Goal: Contribute content: Contribute content

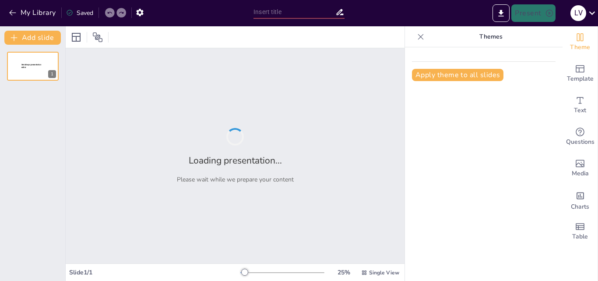
type input "Estética de la Playa al Atardecer: Un Enfoque Visual"
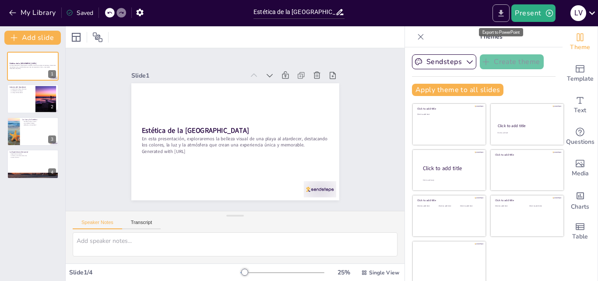
click at [495, 16] on button "Export to PowerPoint" at bounding box center [501, 13] width 17 height 18
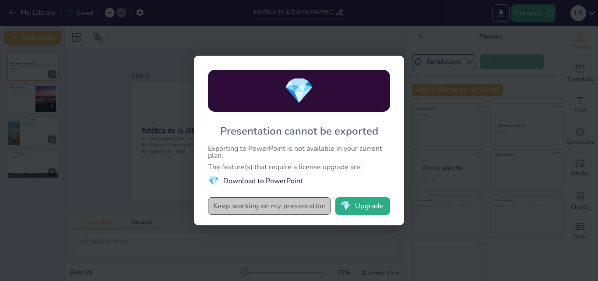
click at [302, 206] on button "Keep working on my presentation" at bounding box center [269, 206] width 123 height 18
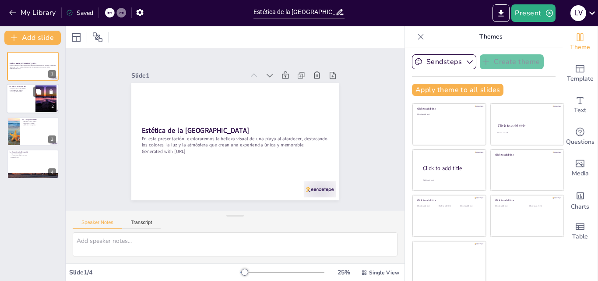
click at [26, 106] on div at bounding box center [33, 99] width 53 height 30
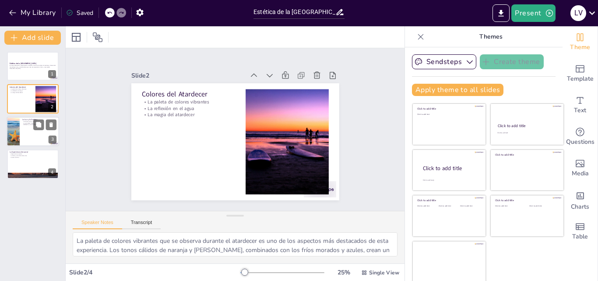
click at [30, 133] on div at bounding box center [33, 132] width 53 height 30
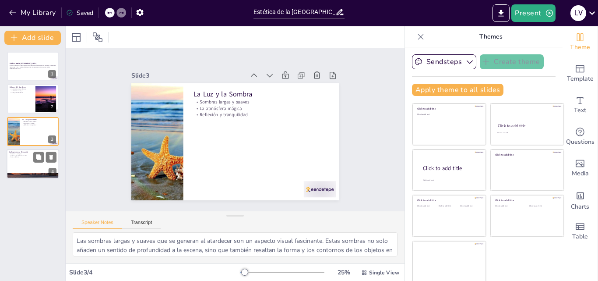
click at [25, 158] on div at bounding box center [33, 164] width 53 height 30
type textarea "La experiencia de estar en la playa al atardecer es completa y abarca mucho más…"
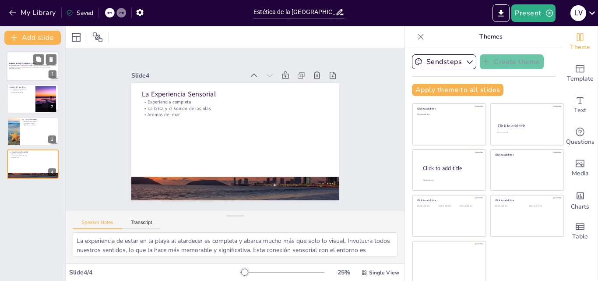
click at [35, 71] on div at bounding box center [33, 66] width 53 height 30
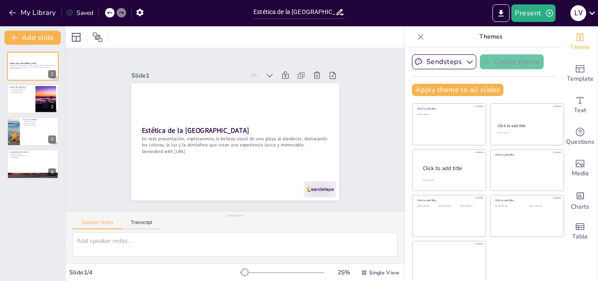
click at [417, 36] on icon at bounding box center [421, 36] width 9 height 9
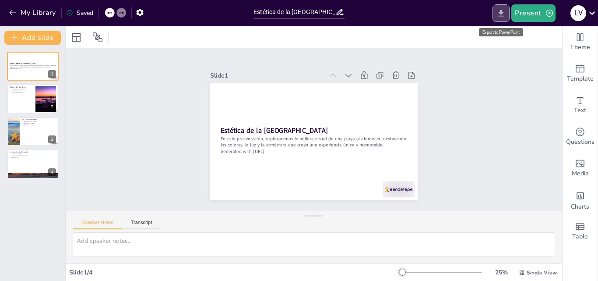
click at [502, 20] on button "Export to PowerPoint" at bounding box center [501, 13] width 17 height 18
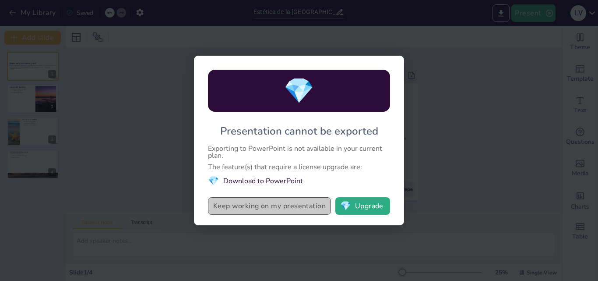
click at [245, 209] on button "Keep working on my presentation" at bounding box center [269, 206] width 123 height 18
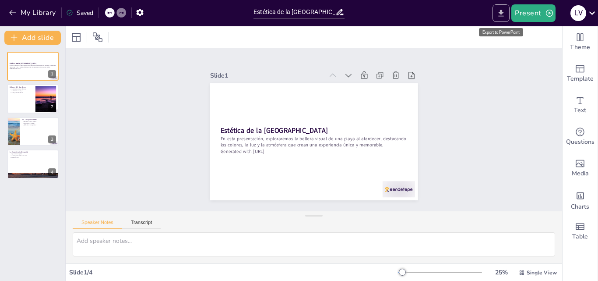
click at [506, 12] on icon "Export to PowerPoint" at bounding box center [501, 13] width 9 height 9
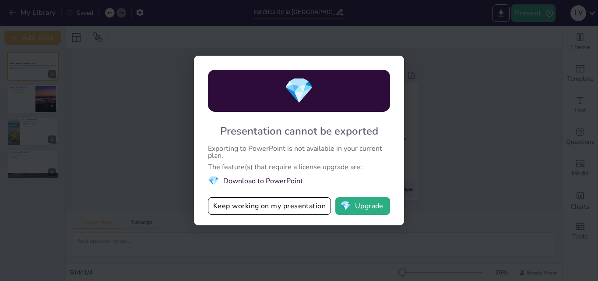
click at [372, 195] on div "💎 Presentation cannot be exported Exporting to PowerPoint is not available in y…" at bounding box center [299, 140] width 210 height 169
drag, startPoint x: 370, startPoint y: 200, endPoint x: 352, endPoint y: 214, distance: 22.8
click at [352, 214] on button "💎 Upgrade" at bounding box center [362, 206] width 55 height 18
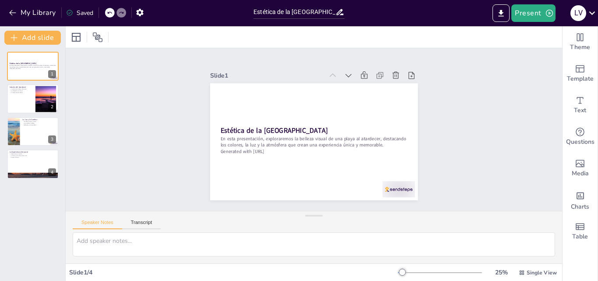
click at [459, 273] on div at bounding box center [440, 272] width 84 height 7
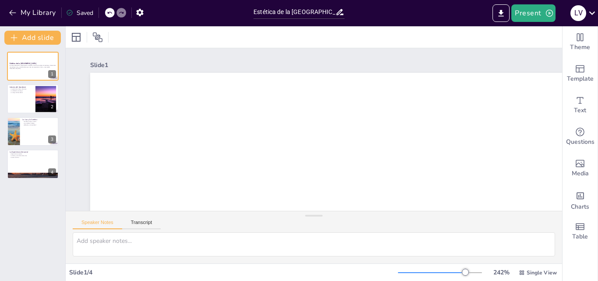
click at [432, 275] on div at bounding box center [440, 272] width 84 height 7
click at [434, 275] on div at bounding box center [437, 271] width 7 height 7
click at [424, 273] on div at bounding box center [440, 272] width 84 height 7
click at [405, 276] on div "121 % Single View" at bounding box center [478, 272] width 161 height 14
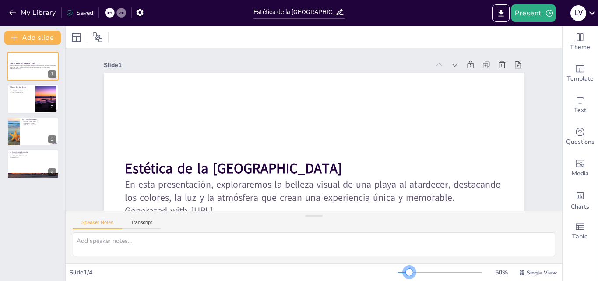
click at [404, 273] on div at bounding box center [440, 272] width 84 height 7
click at [398, 272] on div at bounding box center [403, 272] width 11 height 1
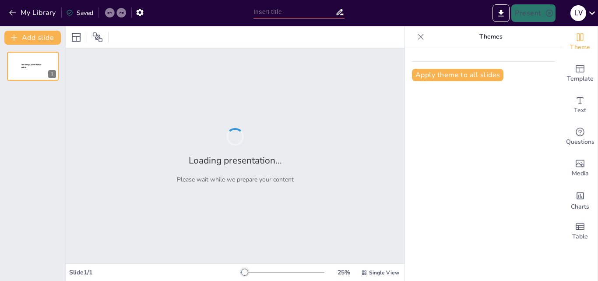
type input "Estética de la [GEOGRAPHIC_DATA]: Un Enfoque Visual"
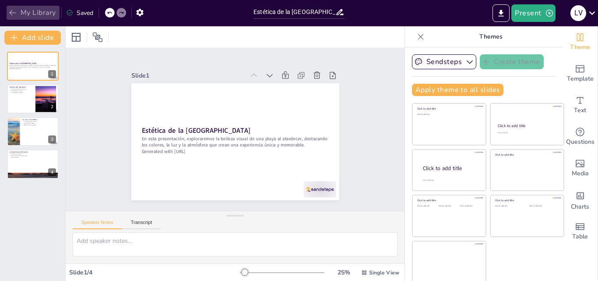
drag, startPoint x: 254, startPoint y: 278, endPoint x: 14, endPoint y: 14, distance: 355.9
click at [14, 14] on icon "button" at bounding box center [12, 12] width 9 height 9
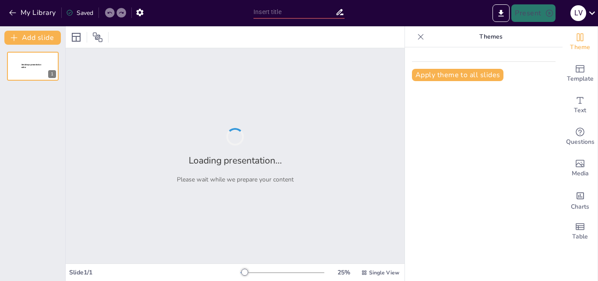
type input "El [PERSON_NAME]: Poema en Honor a su Belleza"
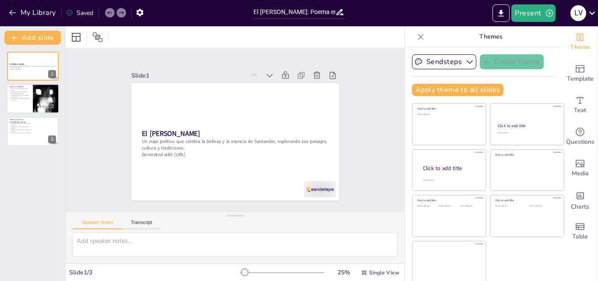
click at [20, 97] on p "La identidad de su gente se refleja en su cultura." at bounding box center [19, 96] width 21 height 3
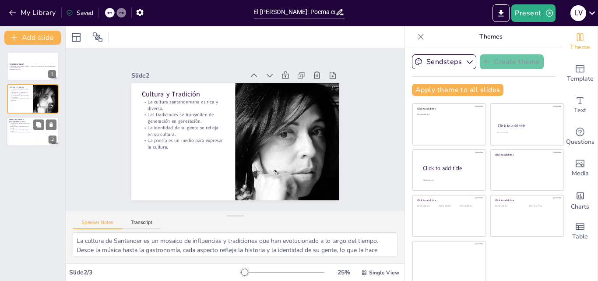
click at [29, 140] on div at bounding box center [33, 132] width 53 height 30
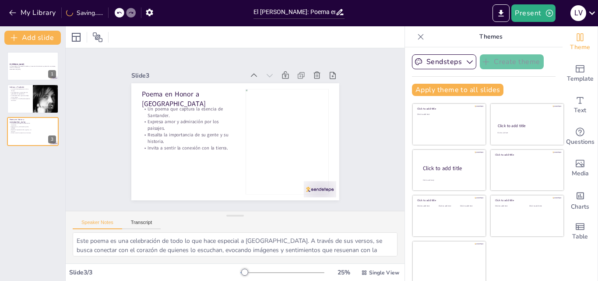
click at [294, 131] on div at bounding box center [274, 166] width 125 height 133
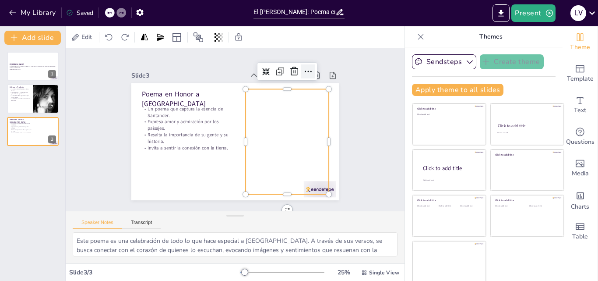
click at [306, 72] on div at bounding box center [313, 79] width 15 height 15
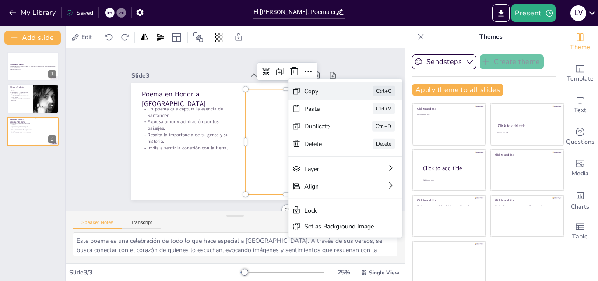
click at [352, 143] on div "Copy Ctrl+C" at bounding box center [409, 157] width 115 height 29
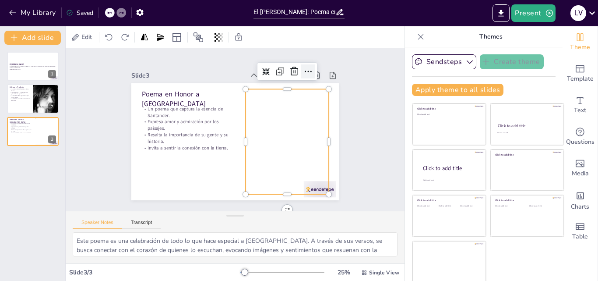
click at [310, 80] on div at bounding box center [318, 88] width 17 height 17
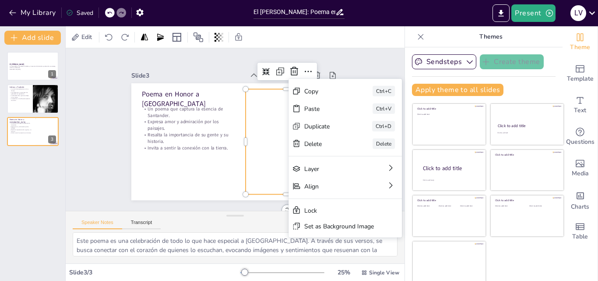
click at [257, 162] on div at bounding box center [261, 176] width 134 height 132
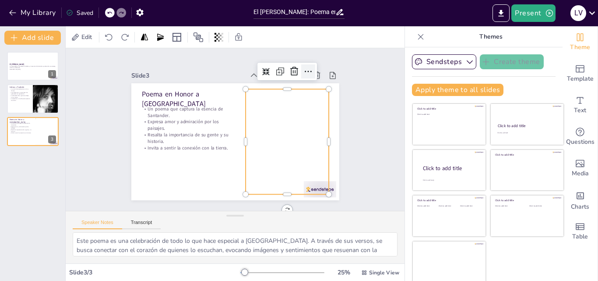
click at [312, 82] on icon at bounding box center [318, 88] width 12 height 12
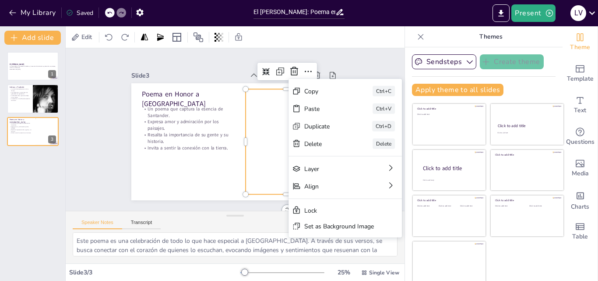
click at [273, 124] on div at bounding box center [283, 152] width 103 height 120
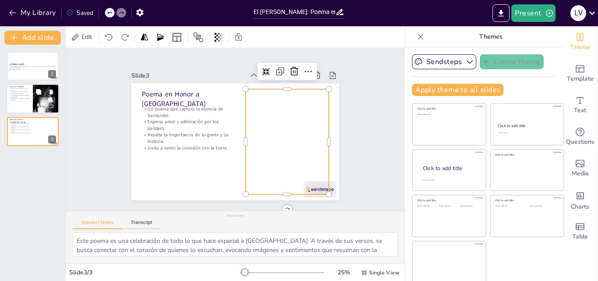
click at [36, 102] on div at bounding box center [46, 99] width 30 height 30
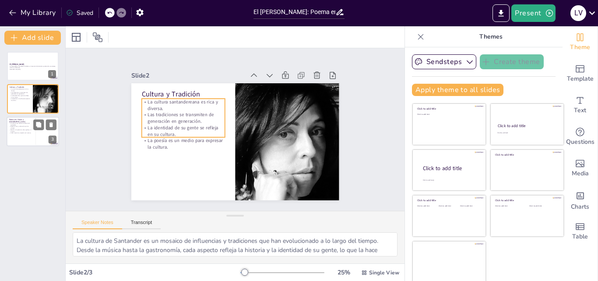
click at [29, 132] on p "Invita a sentir la conexión con la tierra." at bounding box center [21, 133] width 24 height 2
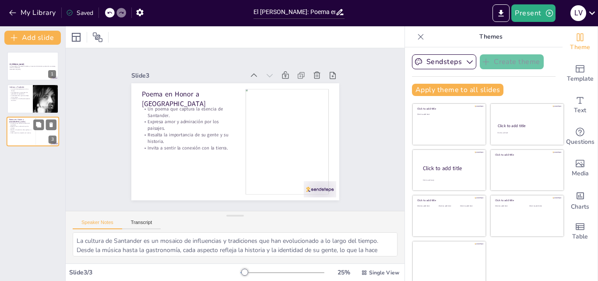
type textarea "Este poema es una celebración de todo lo que hace especial a Santander. A travé…"
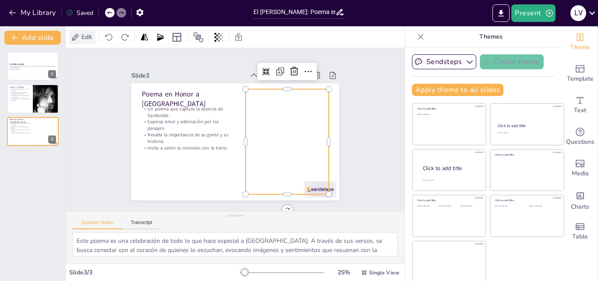
click at [92, 39] on span "Edit" at bounding box center [87, 37] width 14 height 8
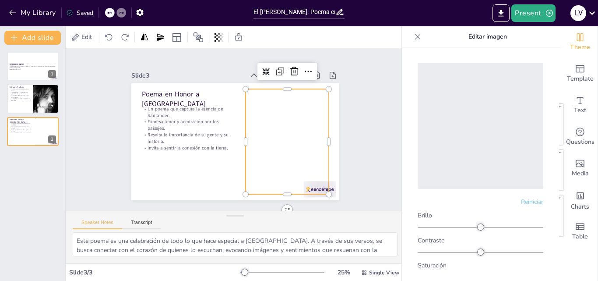
click at [525, 198] on font "Reiniciar" at bounding box center [532, 202] width 22 height 8
click at [501, 152] on div at bounding box center [481, 126] width 126 height 126
drag, startPoint x: 466, startPoint y: 118, endPoint x: 285, endPoint y: 72, distance: 186.6
click at [304, 87] on icon at bounding box center [309, 92] width 10 height 11
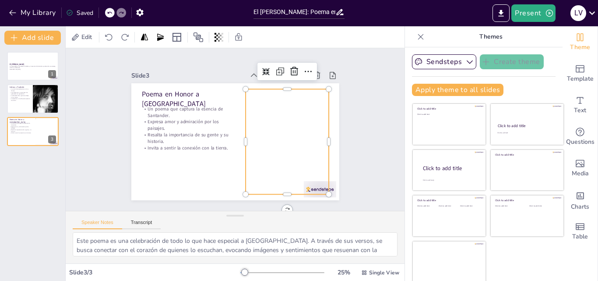
click at [295, 112] on div at bounding box center [286, 146] width 94 height 113
click at [316, 90] on icon at bounding box center [322, 96] width 13 height 13
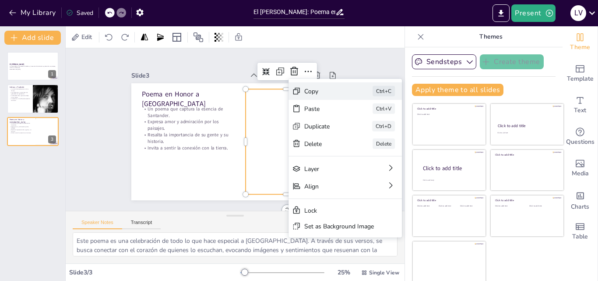
click at [364, 163] on div "Copy" at bounding box center [386, 171] width 45 height 17
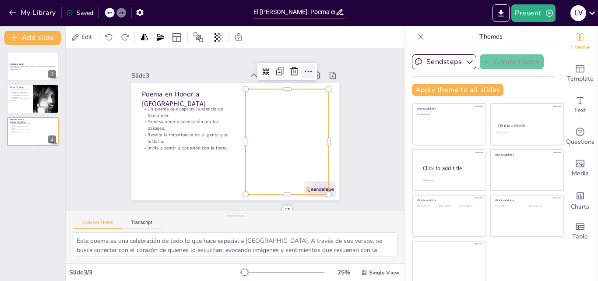
click at [312, 82] on icon at bounding box center [318, 88] width 12 height 12
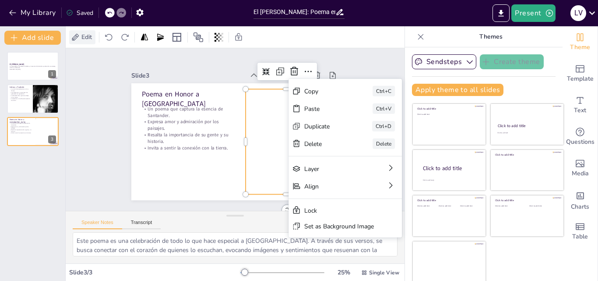
click at [84, 35] on span "Edit" at bounding box center [87, 37] width 14 height 8
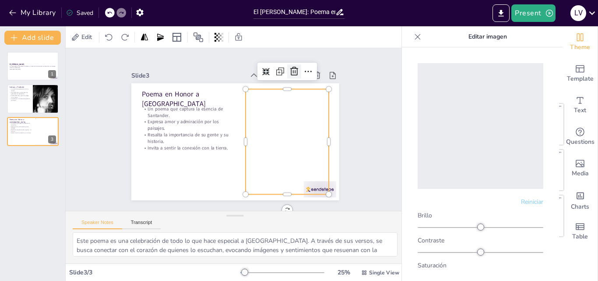
click at [299, 79] on icon at bounding box center [305, 85] width 12 height 12
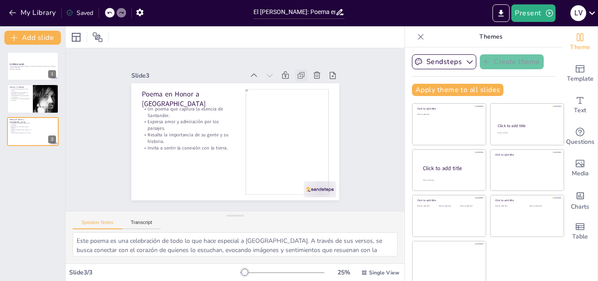
click at [300, 76] on div at bounding box center [307, 83] width 14 height 14
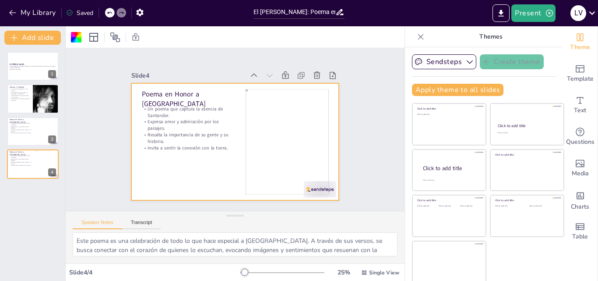
click at [282, 109] on div at bounding box center [286, 146] width 94 height 113
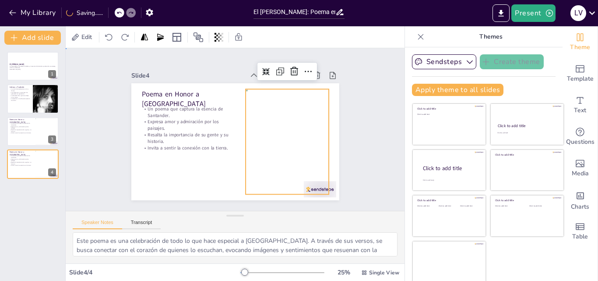
click at [204, 162] on div at bounding box center [231, 141] width 234 height 176
click at [278, 69] on div at bounding box center [285, 76] width 15 height 15
click at [300, 80] on icon at bounding box center [306, 86] width 12 height 12
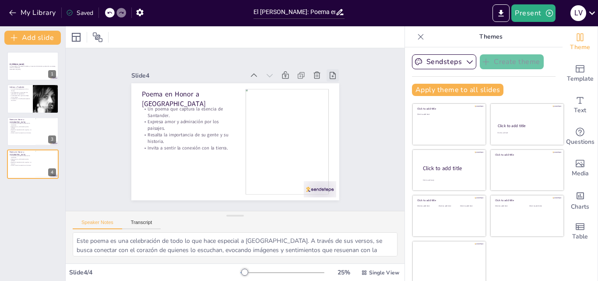
click at [339, 102] on icon at bounding box center [344, 107] width 11 height 11
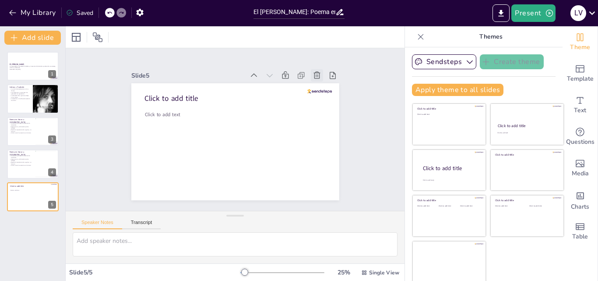
click at [319, 86] on div at bounding box center [326, 93] width 14 height 14
type textarea "Este poema es una celebración de todo lo que hace especial a Santander. A travé…"
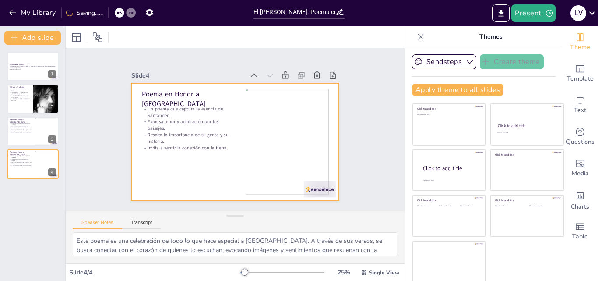
click at [313, 148] on div at bounding box center [283, 152] width 103 height 120
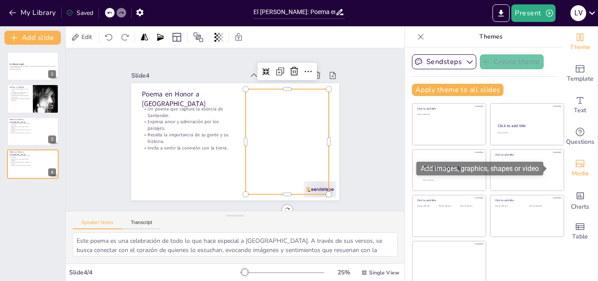
click at [572, 173] on span "Media" at bounding box center [580, 174] width 17 height 10
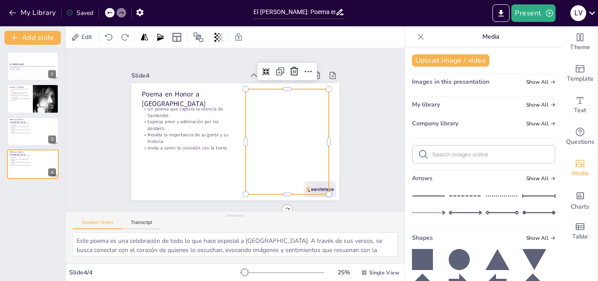
click at [494, 148] on div at bounding box center [484, 154] width 142 height 18
click at [470, 153] on input "text" at bounding box center [490, 154] width 117 height 7
type input "santande"
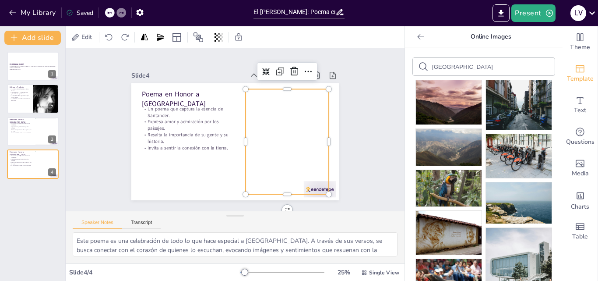
click at [575, 67] on icon "Add ready made slides" at bounding box center [580, 69] width 11 height 11
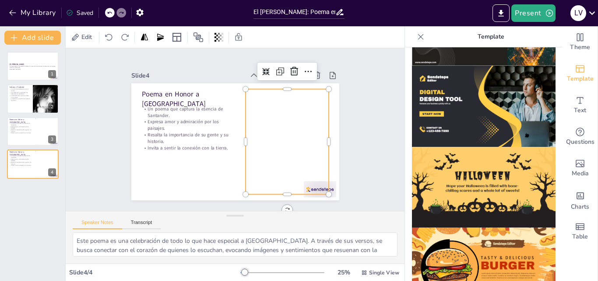
scroll to position [772, 0]
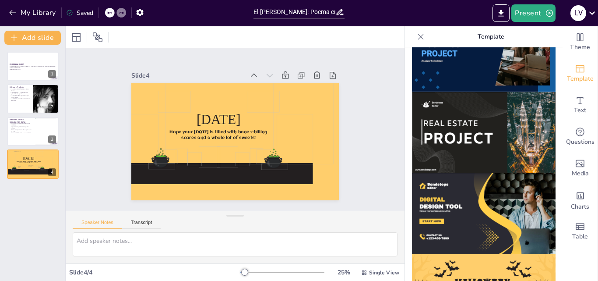
drag, startPoint x: 551, startPoint y: 230, endPoint x: 549, endPoint y: 219, distance: 11.2
click at [549, 219] on div at bounding box center [484, 163] width 158 height 233
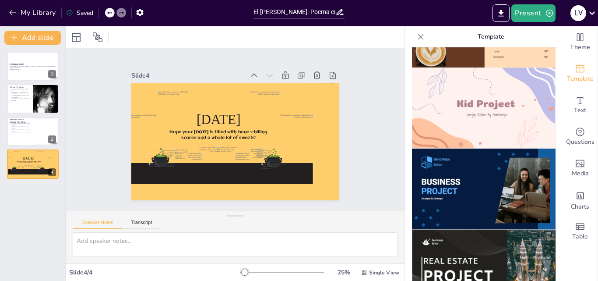
scroll to position [632, 0]
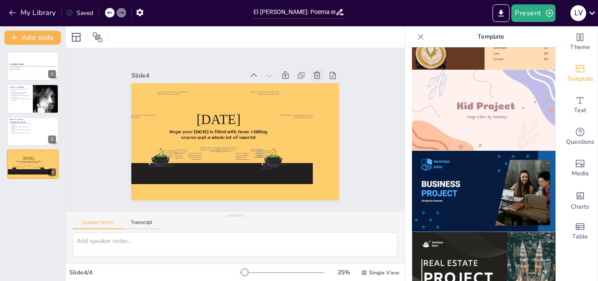
click at [321, 88] on icon at bounding box center [326, 93] width 11 height 11
type textarea "Este poema es una celebración de todo lo que hace especial a Santander. A travé…"
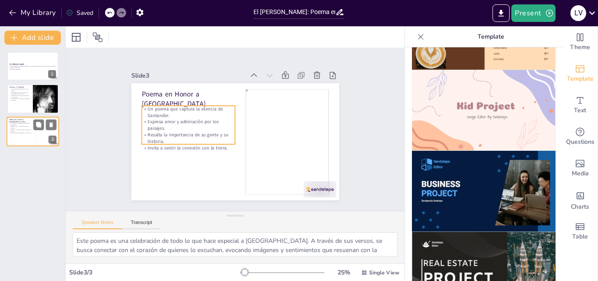
click at [19, 125] on p "Un poema que captura la esencia de Santander." at bounding box center [21, 123] width 24 height 3
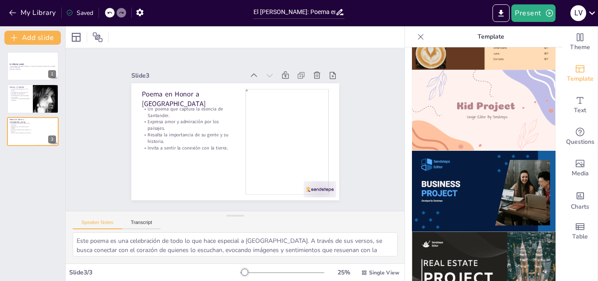
click at [471, 109] on img at bounding box center [484, 110] width 144 height 81
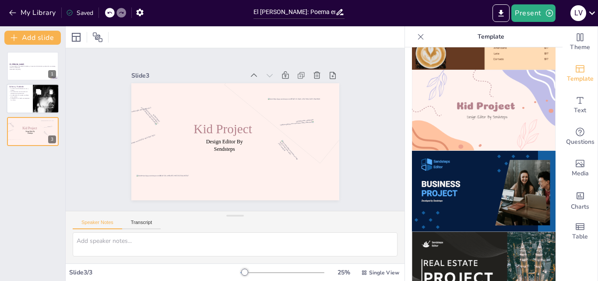
click at [18, 90] on p "La cultura santandereana es rica y diversa." at bounding box center [19, 89] width 21 height 3
type textarea "La cultura de Santander es un mosaico de influencias y tradiciones que han evol…"
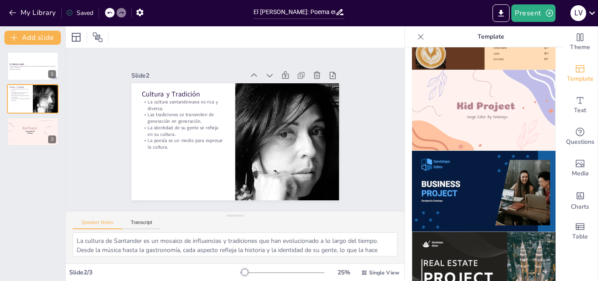
click at [440, 85] on img at bounding box center [484, 110] width 144 height 81
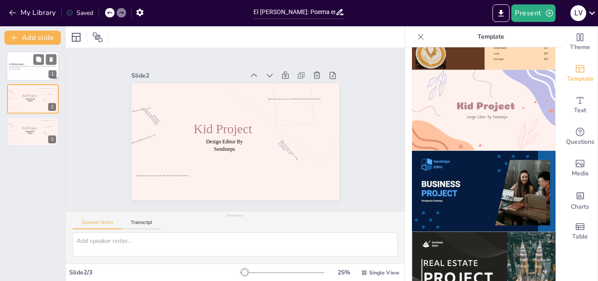
click at [25, 59] on div at bounding box center [33, 66] width 53 height 30
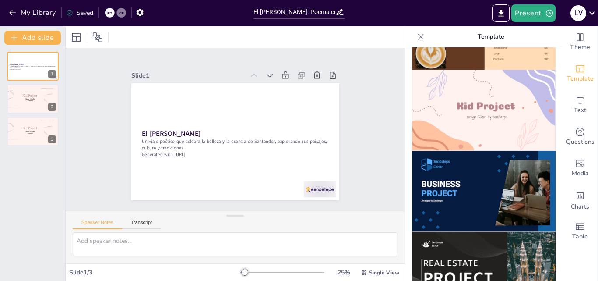
click at [413, 77] on img at bounding box center [484, 110] width 144 height 81
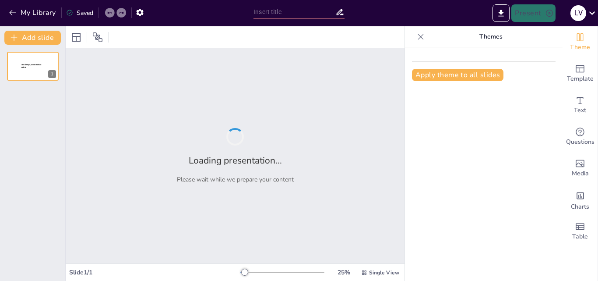
type input "Explorando la Interacción entre Música e Imágenes a través de un Mapa Conceptual"
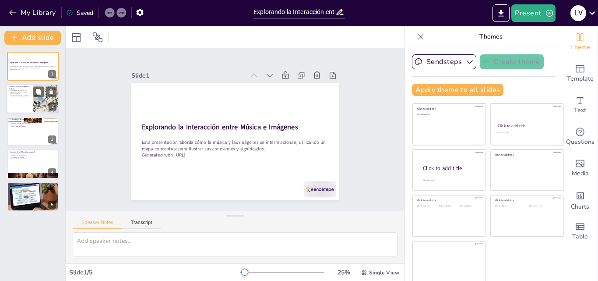
click at [20, 94] on p "La influencia de la música en la percepción visual" at bounding box center [19, 92] width 21 height 3
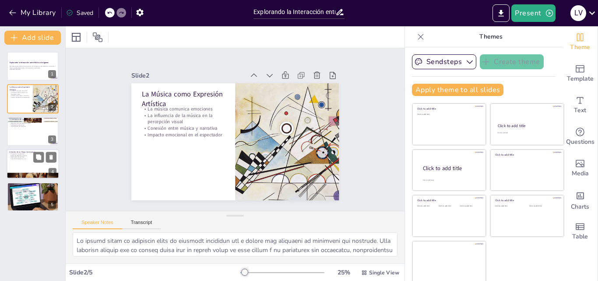
click at [29, 128] on div at bounding box center [33, 131] width 52 height 29
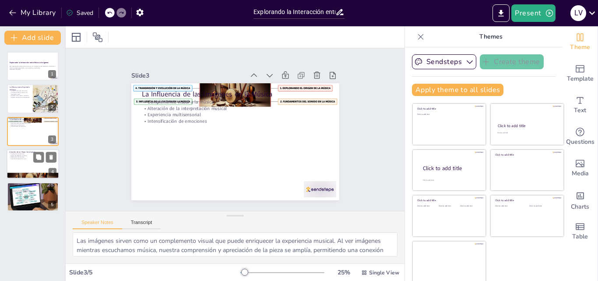
click at [35, 168] on div at bounding box center [33, 164] width 53 height 30
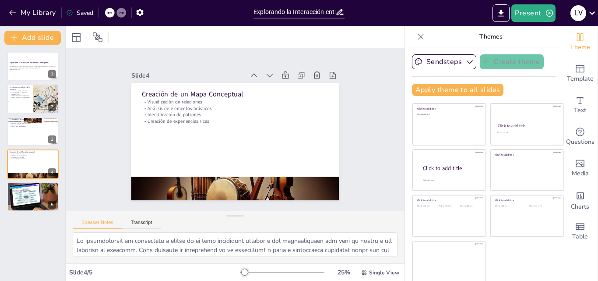
click at [29, 199] on div at bounding box center [33, 196] width 52 height 35
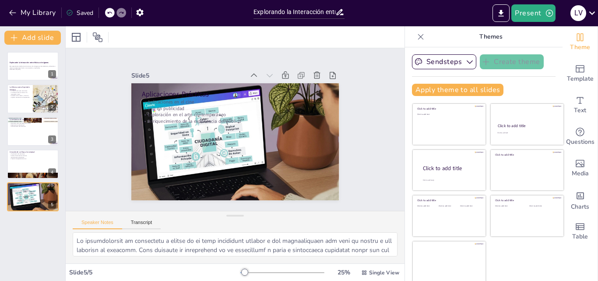
type textarea "En el cine, la música es fundamental para crear la atmósfera y el impacto emoci…"
